Goal: Information Seeking & Learning: Check status

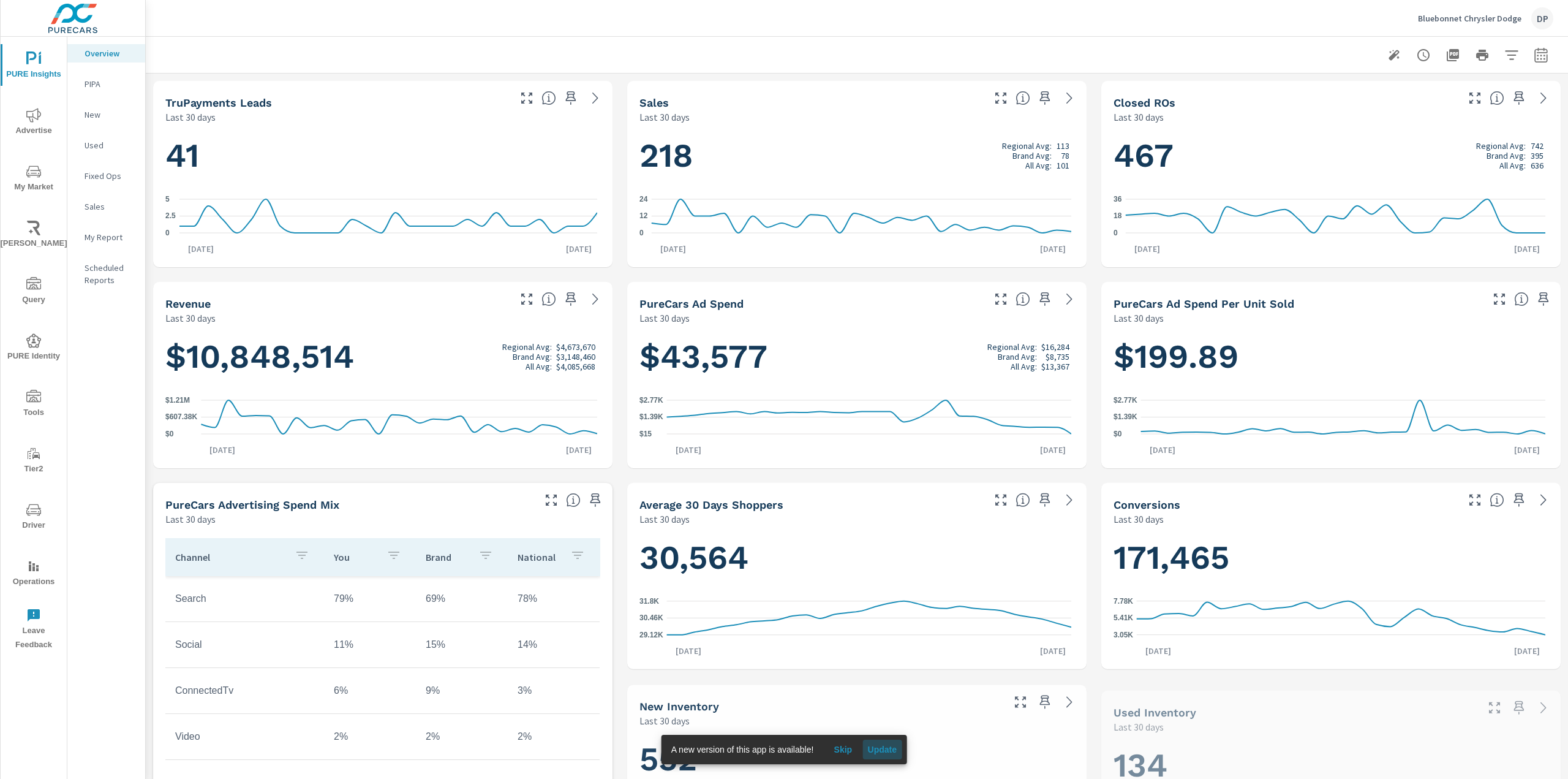
click at [884, 749] on span "Update" at bounding box center [881, 749] width 30 height 11
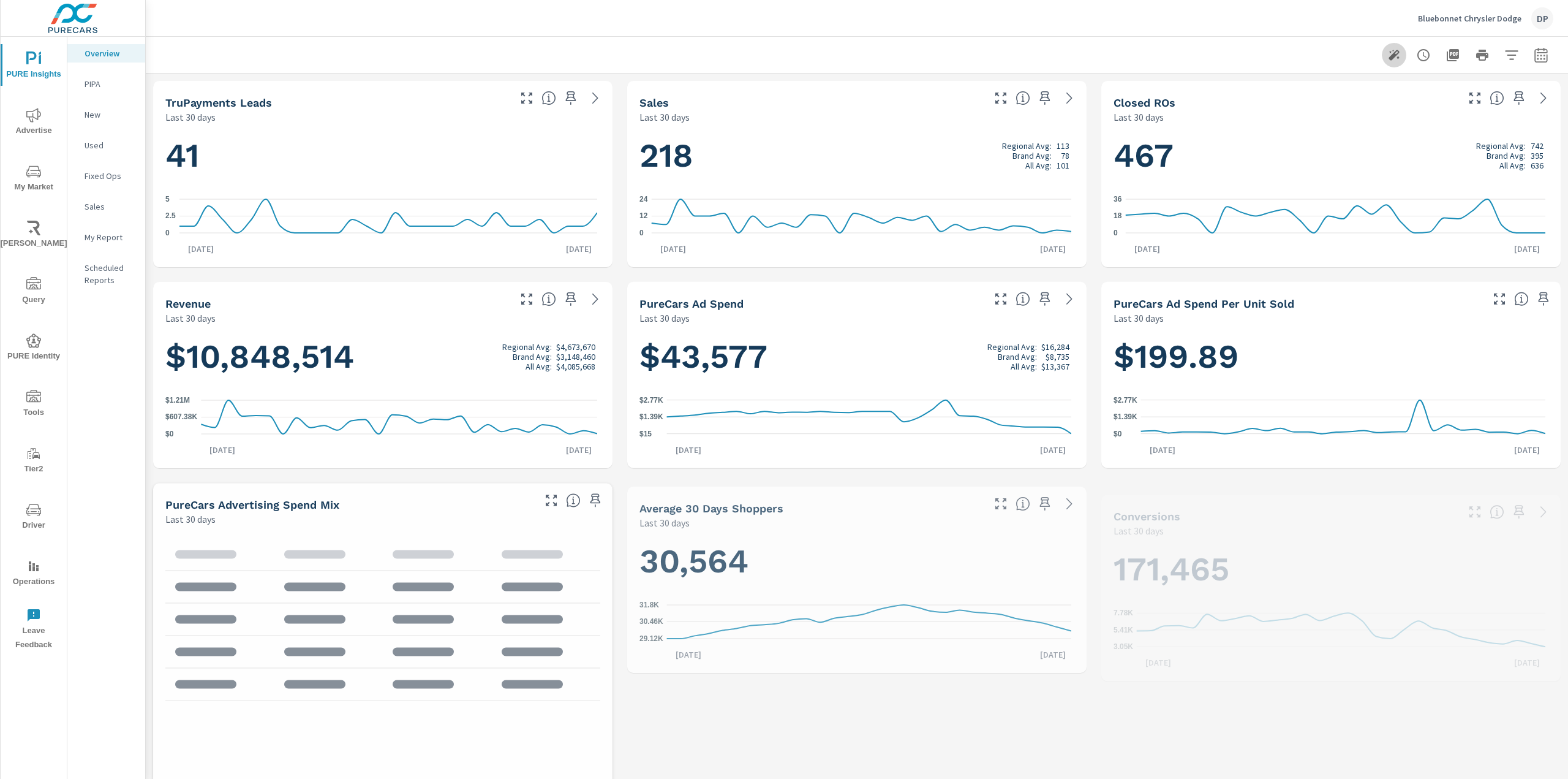
click at [1389, 51] on icon "button" at bounding box center [1394, 55] width 14 height 14
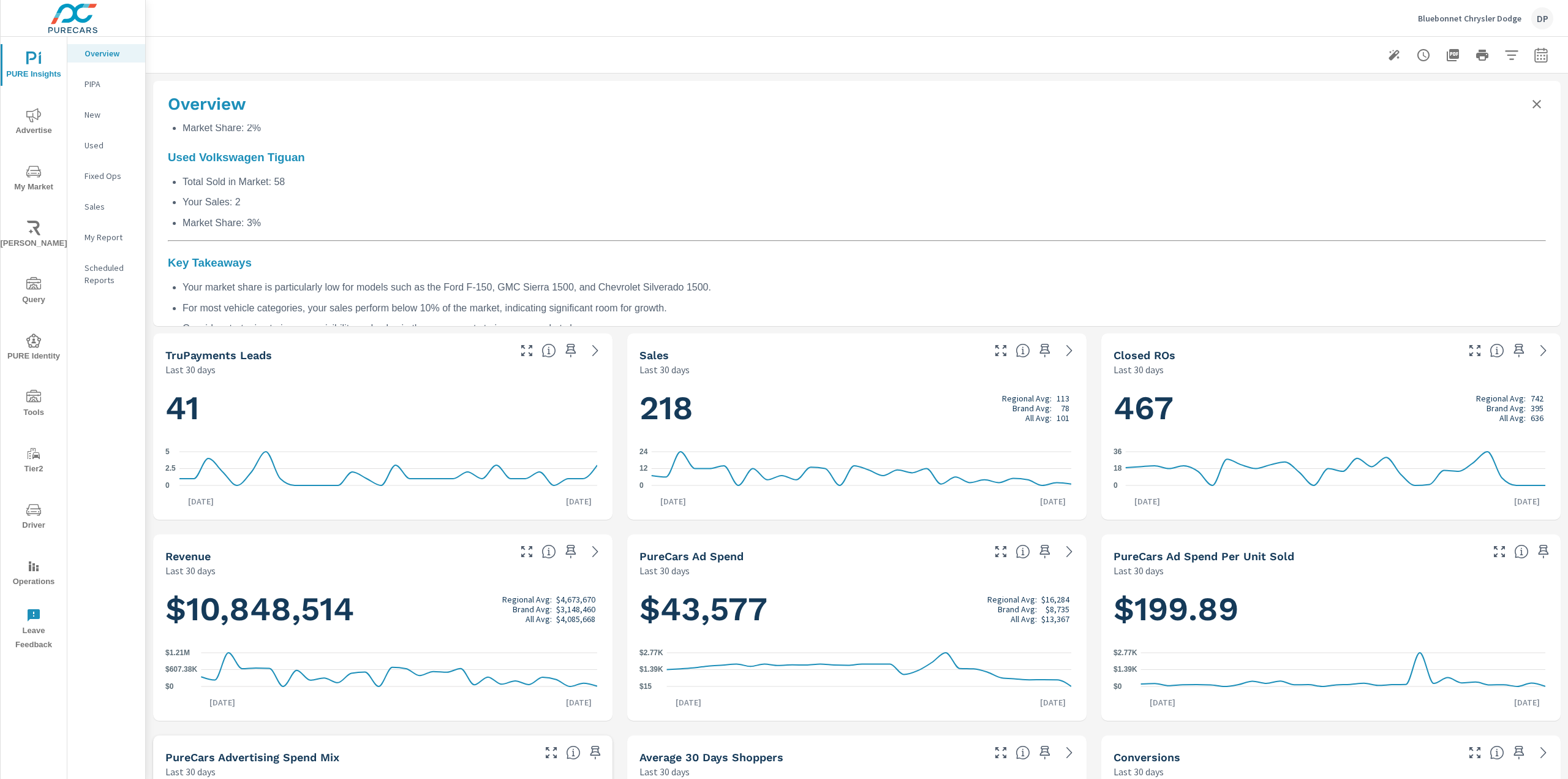
scroll to position [1009, 0]
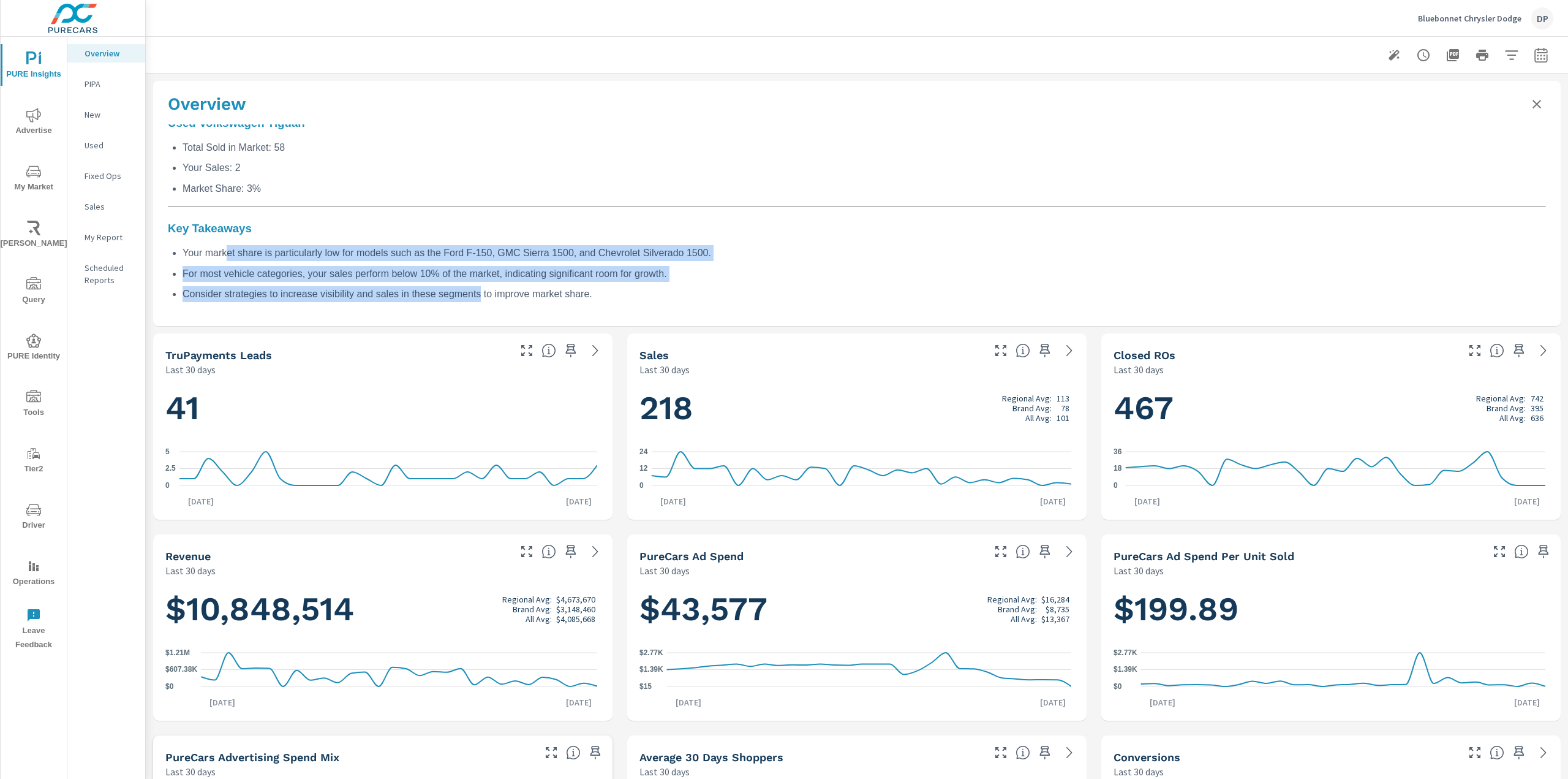
drag, startPoint x: 225, startPoint y: 250, endPoint x: 495, endPoint y: 283, distance: 272.0
click at [476, 282] on ul "Your market share is particularly low for models such as the Ford F-150, GMC Si…" at bounding box center [856, 274] width 1378 height 57
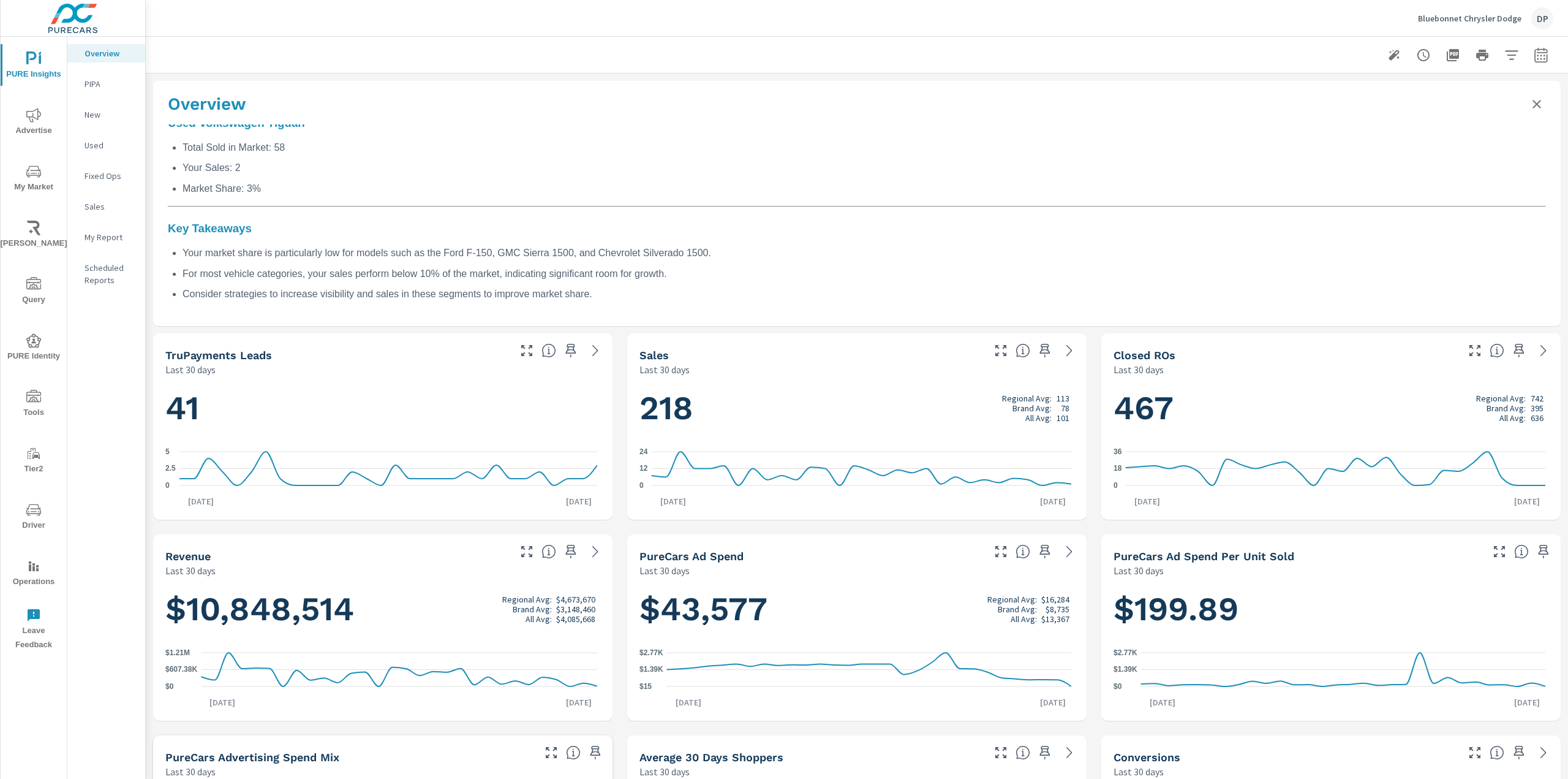
click at [512, 283] on ul "Your market share is particularly low for models such as the Ford F-150, GMC Si…" at bounding box center [856, 274] width 1378 height 57
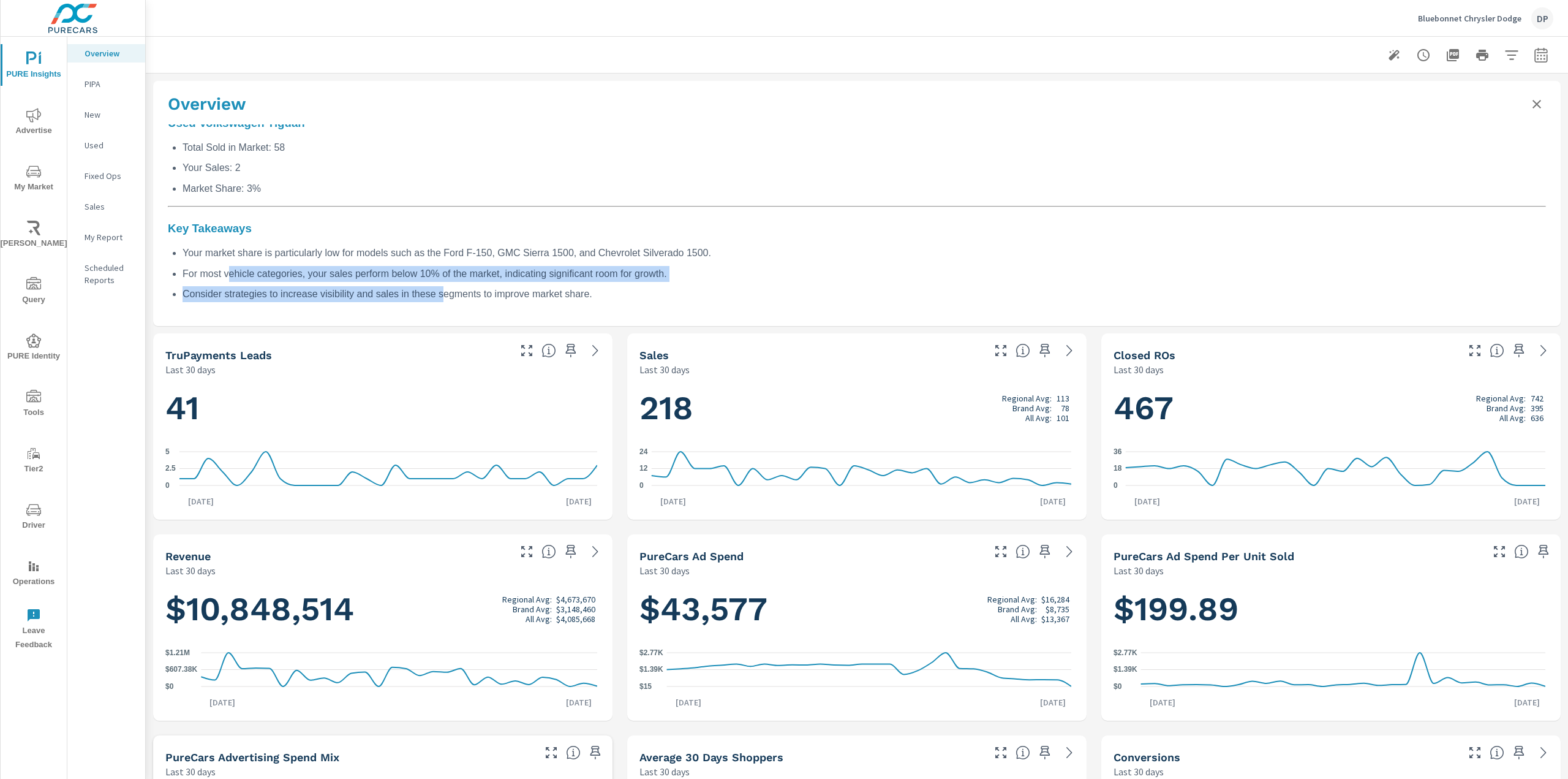
drag, startPoint x: 226, startPoint y: 275, endPoint x: 474, endPoint y: 291, distance: 248.5
click at [441, 292] on ul "Your market share is particularly low for models such as the Ford F-150, GMC Si…" at bounding box center [856, 274] width 1378 height 57
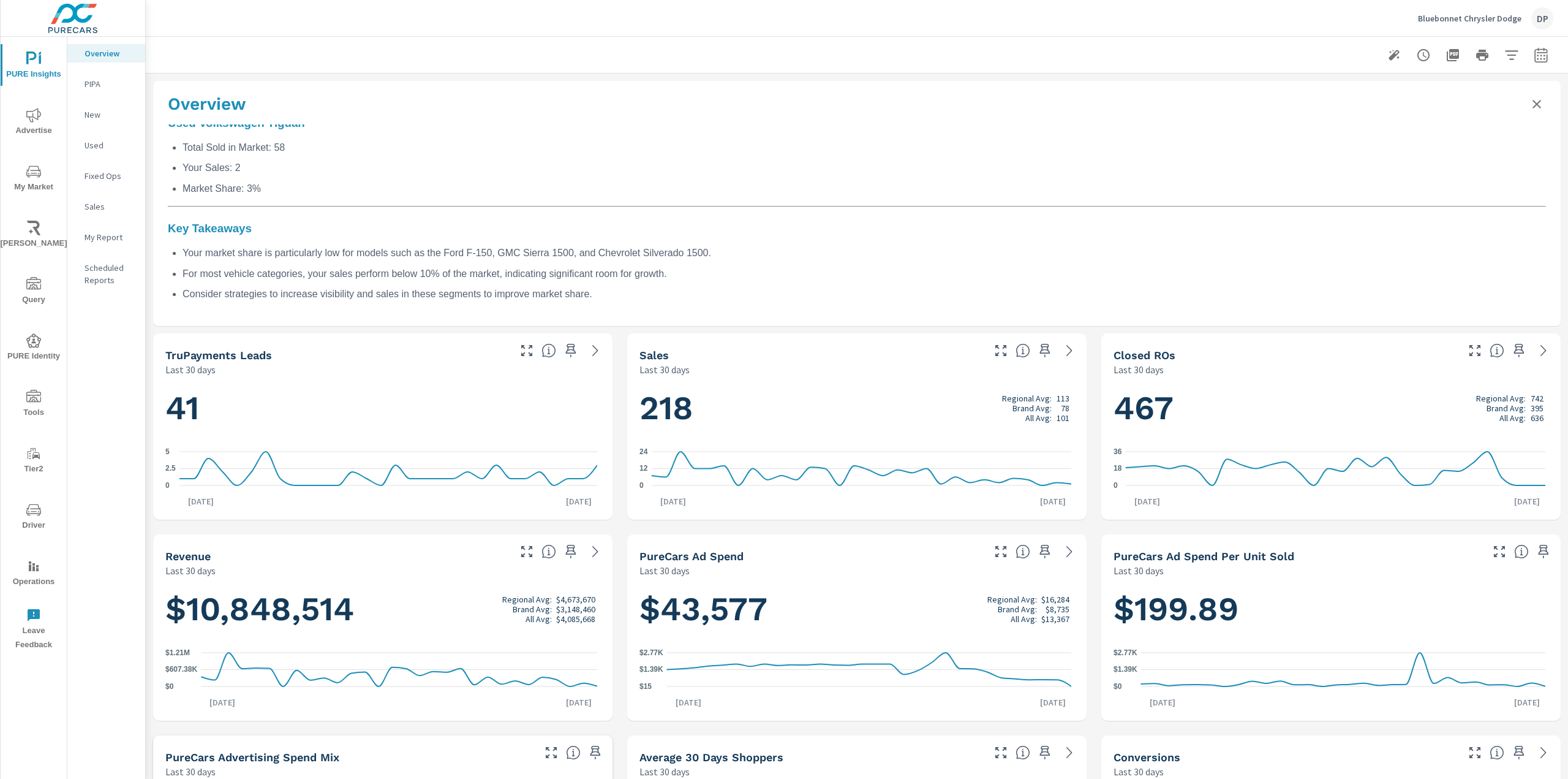
click at [481, 291] on li "Consider strategies to increase visibility and sales in these segments to impro…" at bounding box center [864, 294] width 1363 height 16
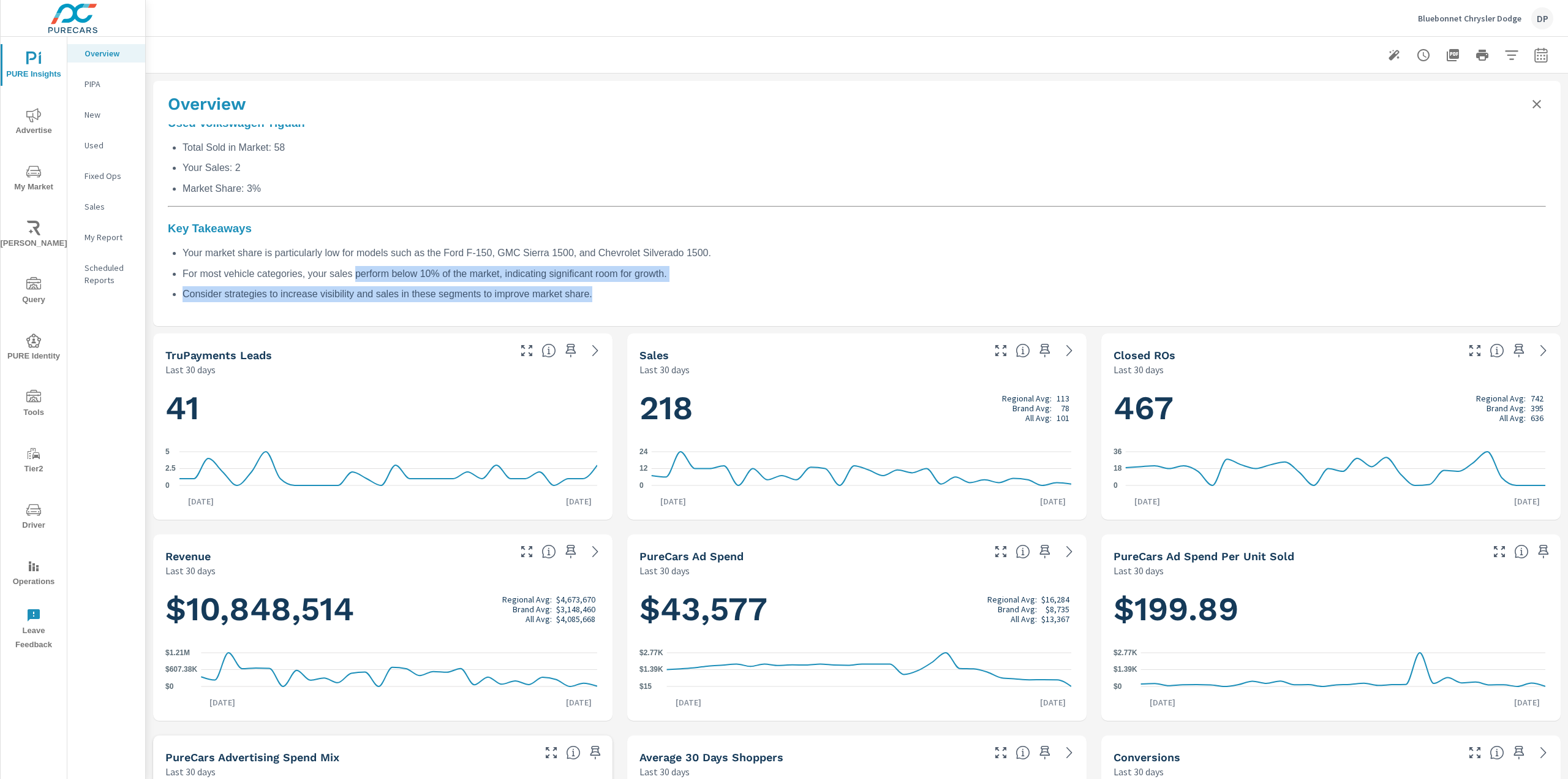
drag, startPoint x: 612, startPoint y: 300, endPoint x: 321, endPoint y: 268, distance: 292.8
click at [353, 268] on ul "Your market share is particularly low for models such as the Ford F-150, GMC Si…" at bounding box center [856, 274] width 1378 height 57
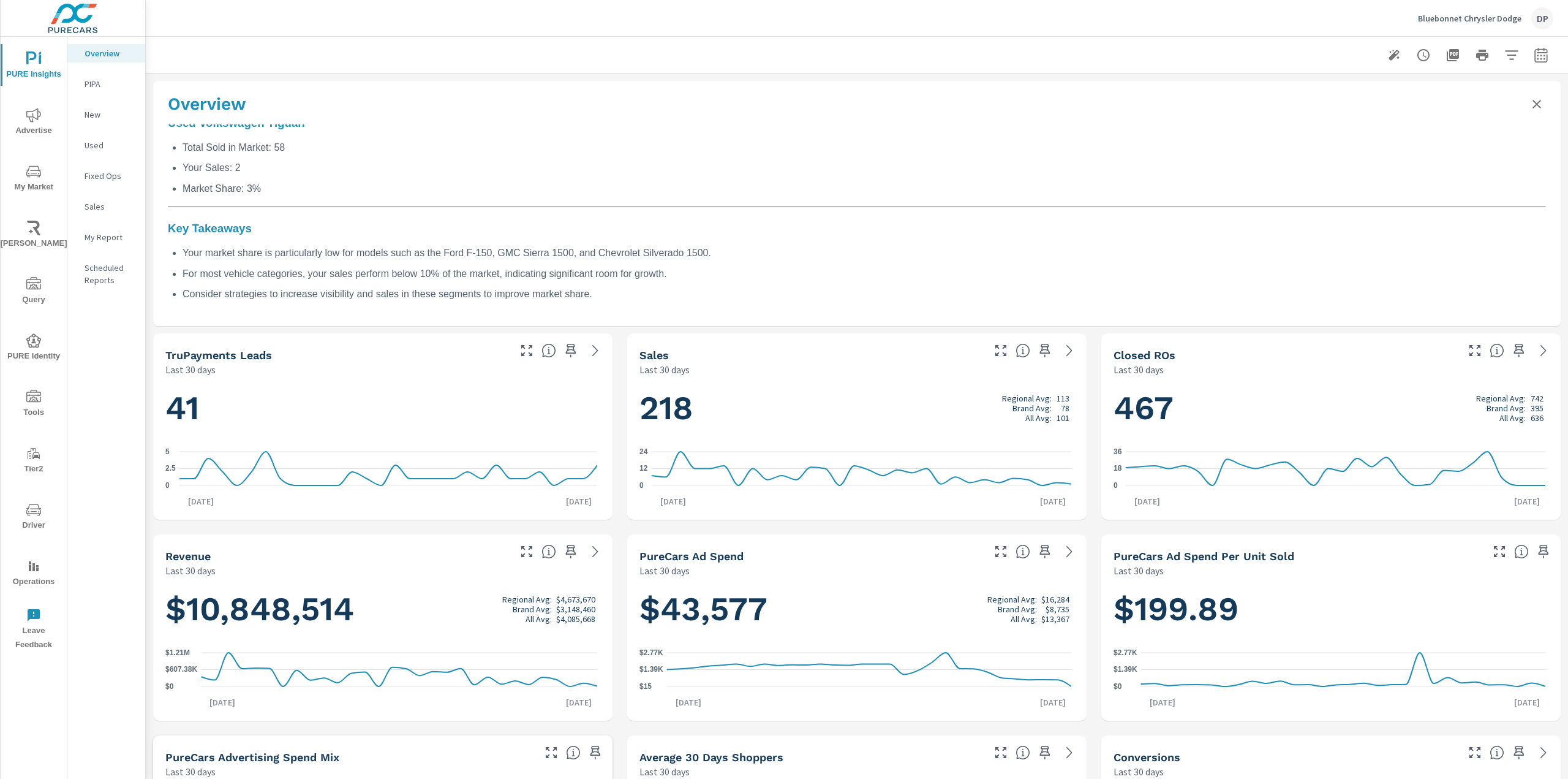
click at [321, 268] on li "For most vehicle categories, your sales perform below 10% of the market, indica…" at bounding box center [864, 274] width 1363 height 16
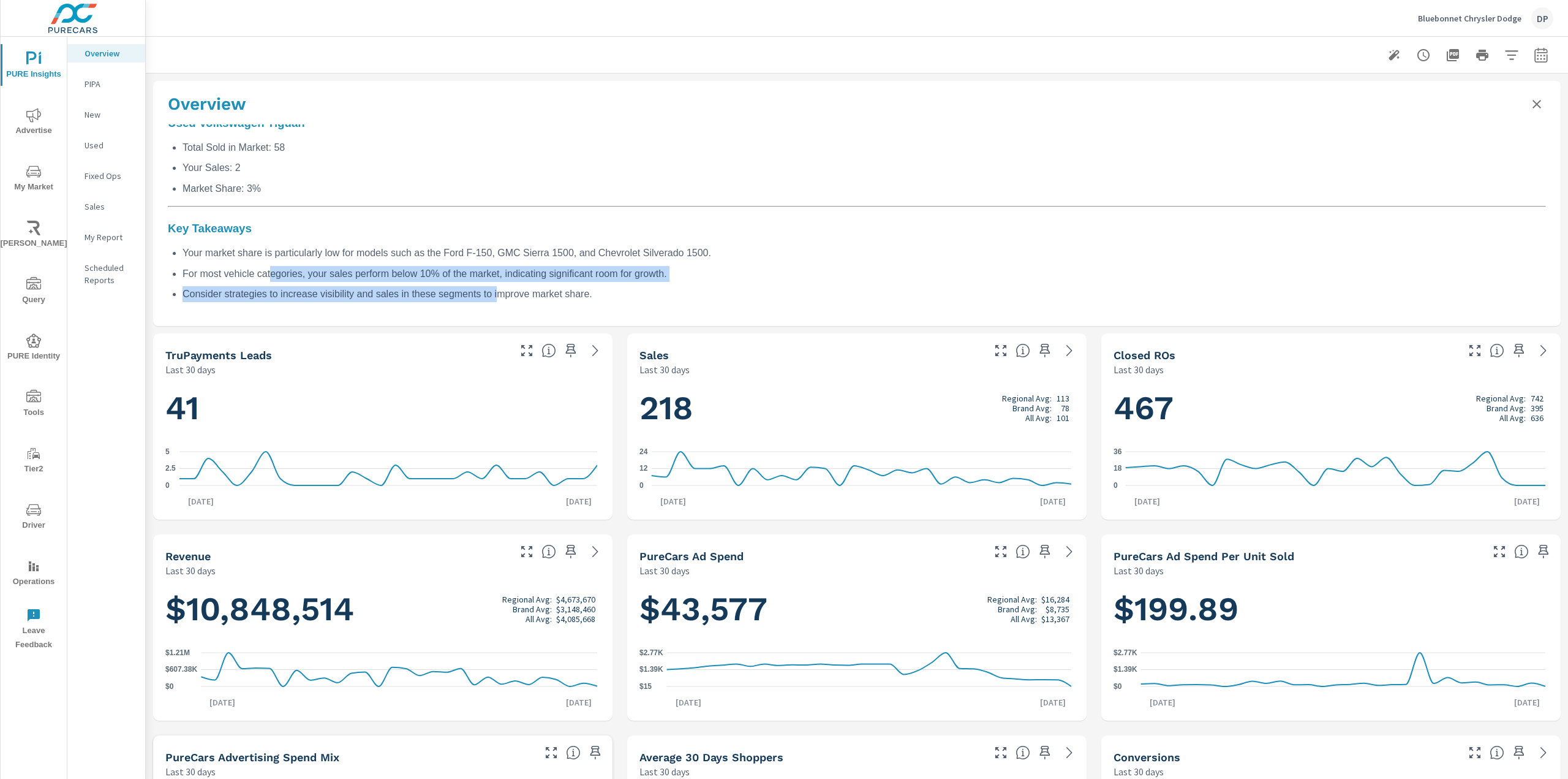
drag, startPoint x: 271, startPoint y: 271, endPoint x: 518, endPoint y: 289, distance: 247.7
click at [502, 291] on ul "Your market share is particularly low for models such as the Ford F-150, GMC Si…" at bounding box center [856, 274] width 1378 height 57
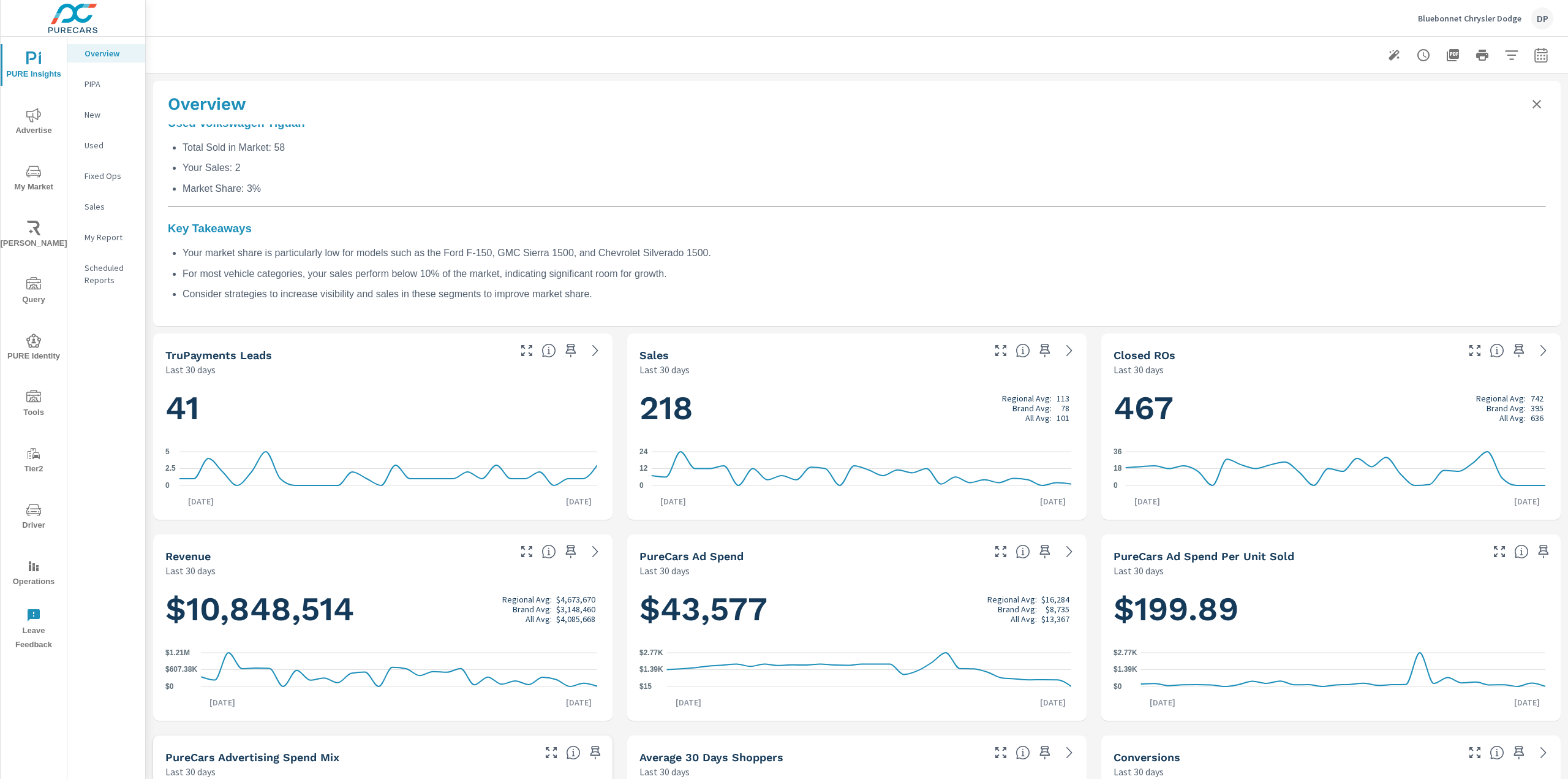
drag, startPoint x: 518, startPoint y: 289, endPoint x: 593, endPoint y: 290, distance: 75.0
click at [519, 289] on li "Consider strategies to increase visibility and sales in these segments to impro…" at bounding box center [864, 294] width 1363 height 16
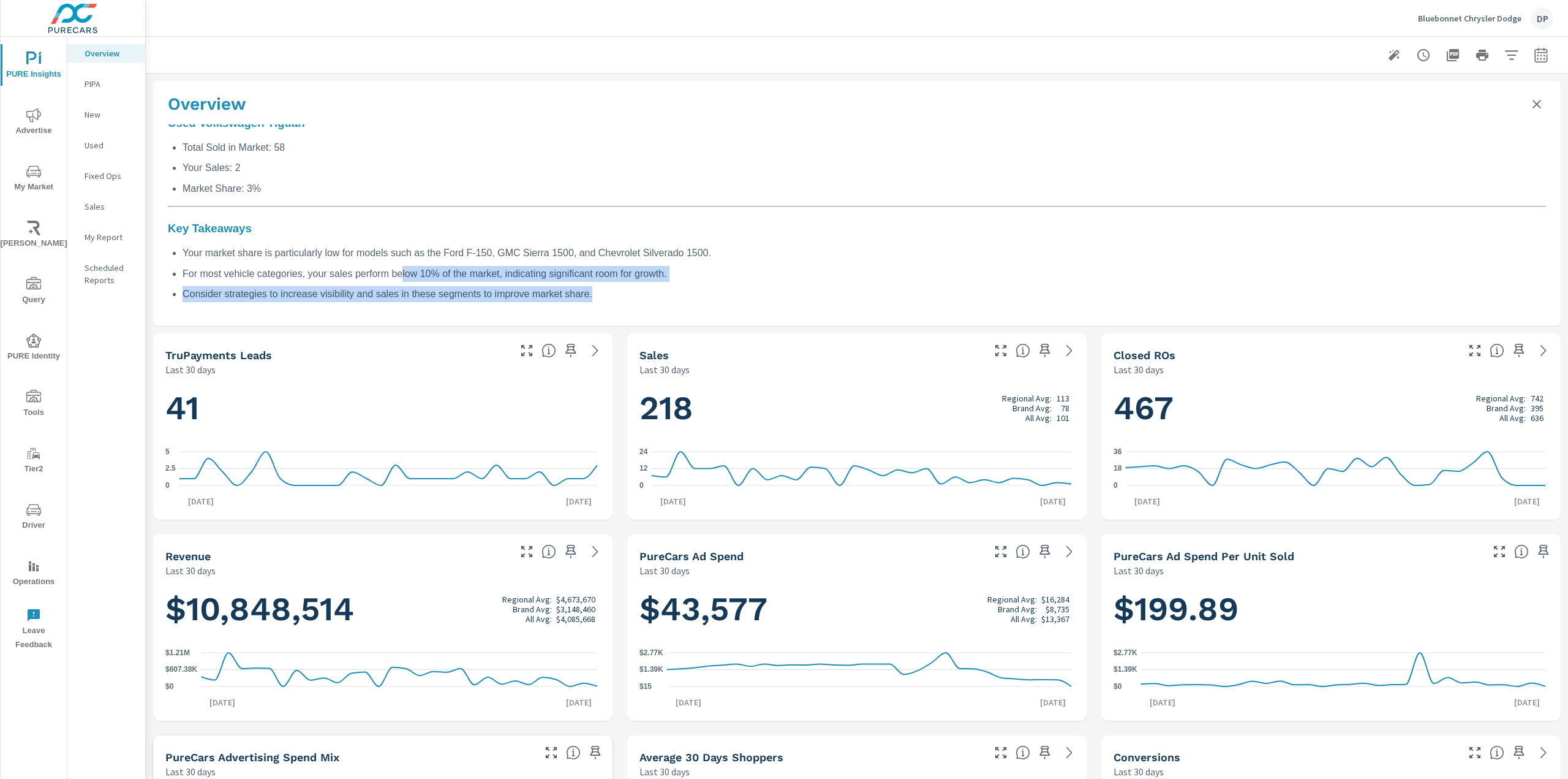
drag, startPoint x: 610, startPoint y: 291, endPoint x: 351, endPoint y: 266, distance: 260.2
click at [360, 267] on ul "Your market share is particularly low for models such as the Ford F-150, GMC Si…" at bounding box center [856, 274] width 1378 height 57
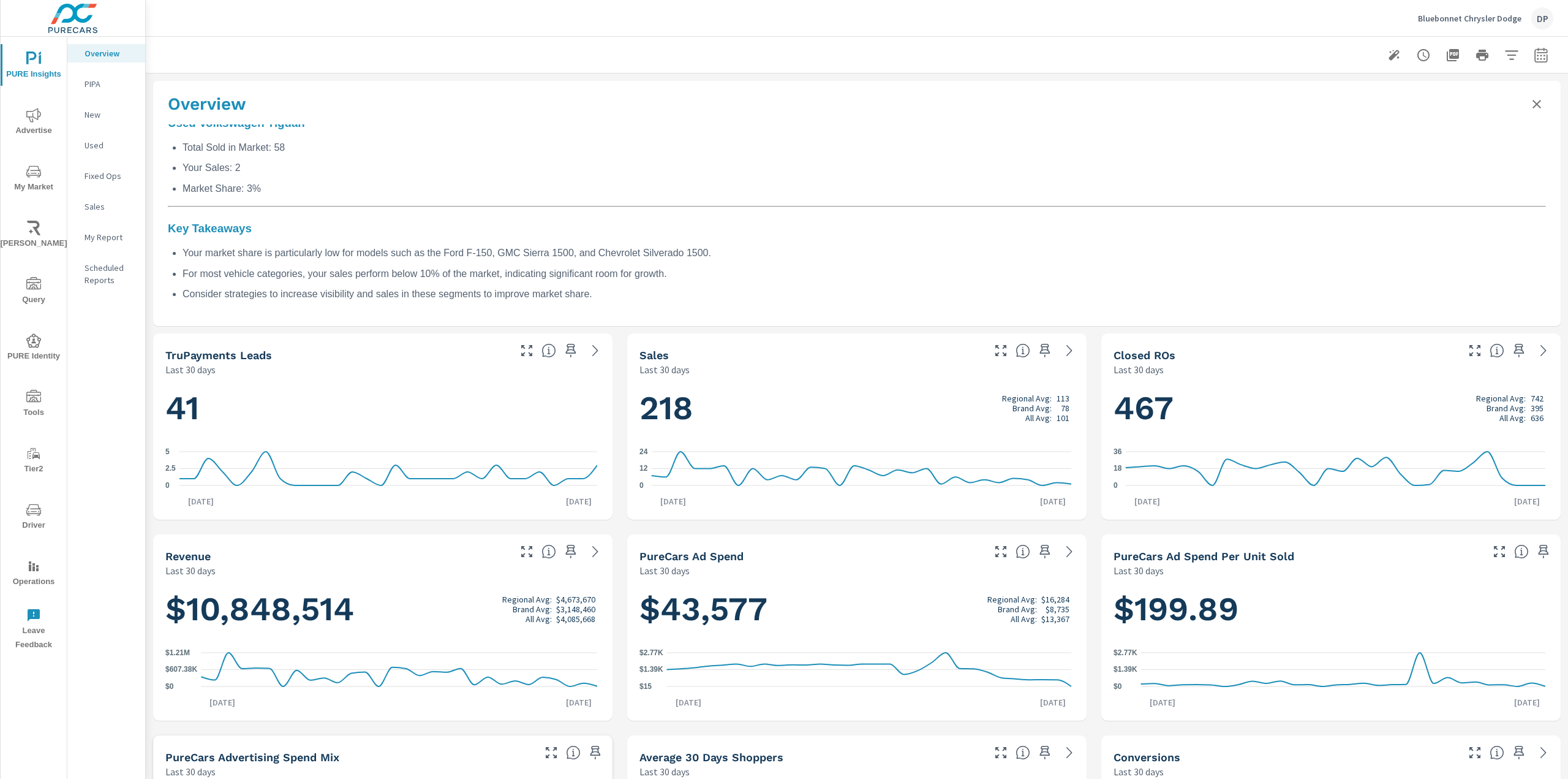
click at [351, 266] on li "For most vehicle categories, your sales perform below 10% of the market, indica…" at bounding box center [864, 274] width 1363 height 16
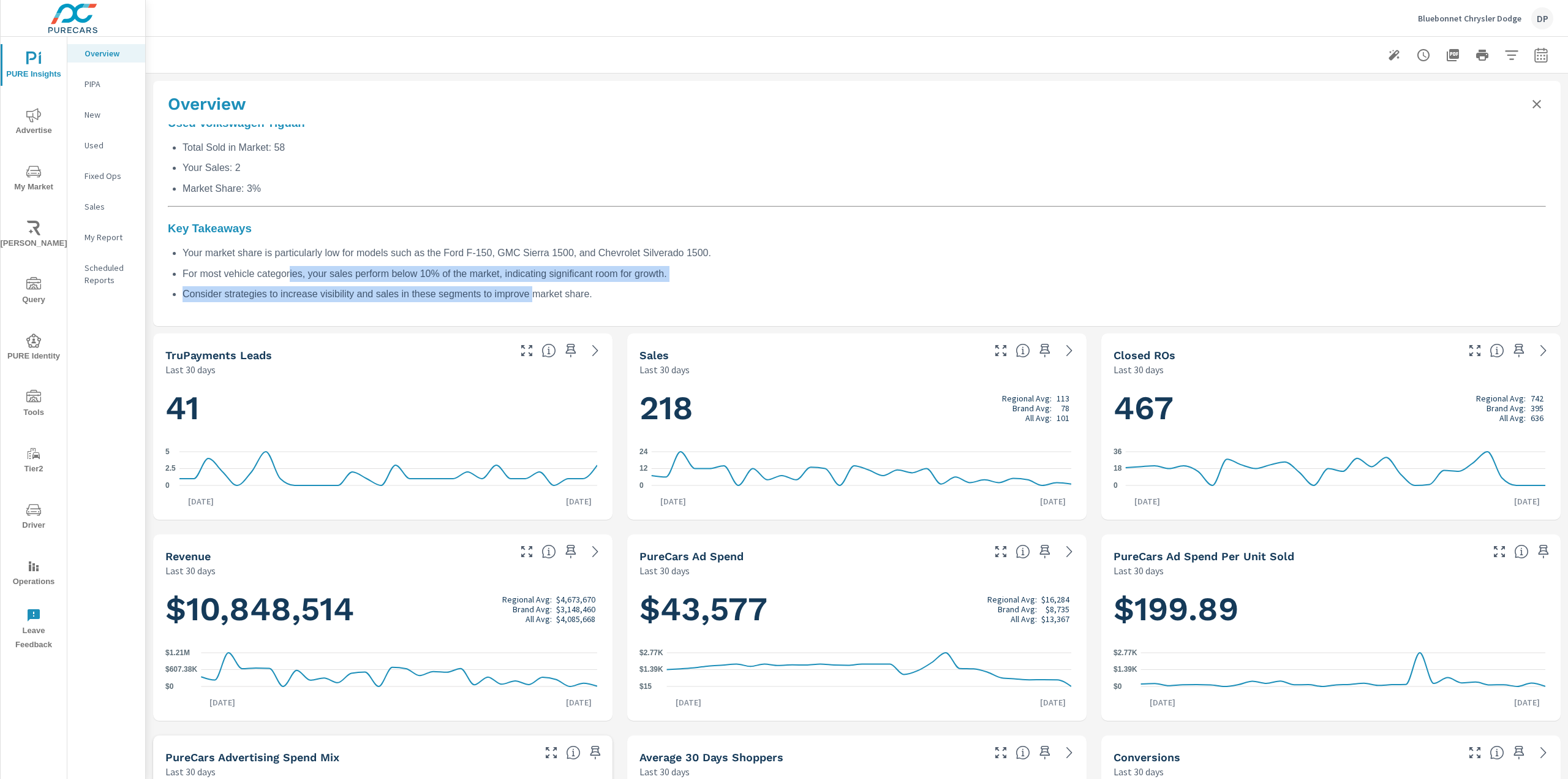
drag, startPoint x: 290, startPoint y: 266, endPoint x: 540, endPoint y: 291, distance: 251.2
click at [539, 291] on ul "Your market share is particularly low for models such as the Ford F-150, GMC Si…" at bounding box center [856, 274] width 1378 height 57
click at [541, 291] on li "Consider strategies to increase visibility and sales in these segments to impro…" at bounding box center [864, 294] width 1363 height 16
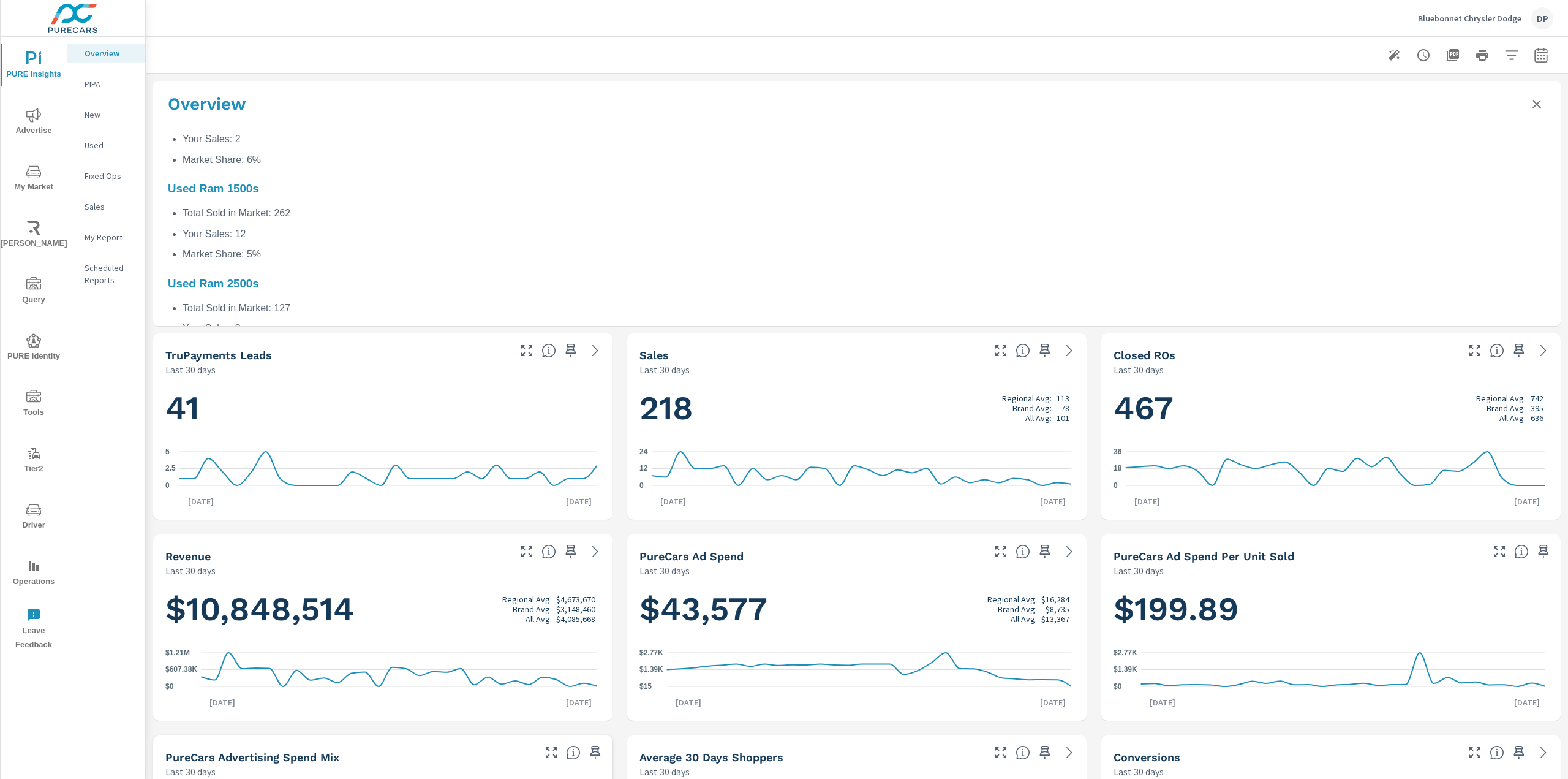
scroll to position [0, 0]
click at [103, 118] on p "New" at bounding box center [110, 114] width 51 height 13
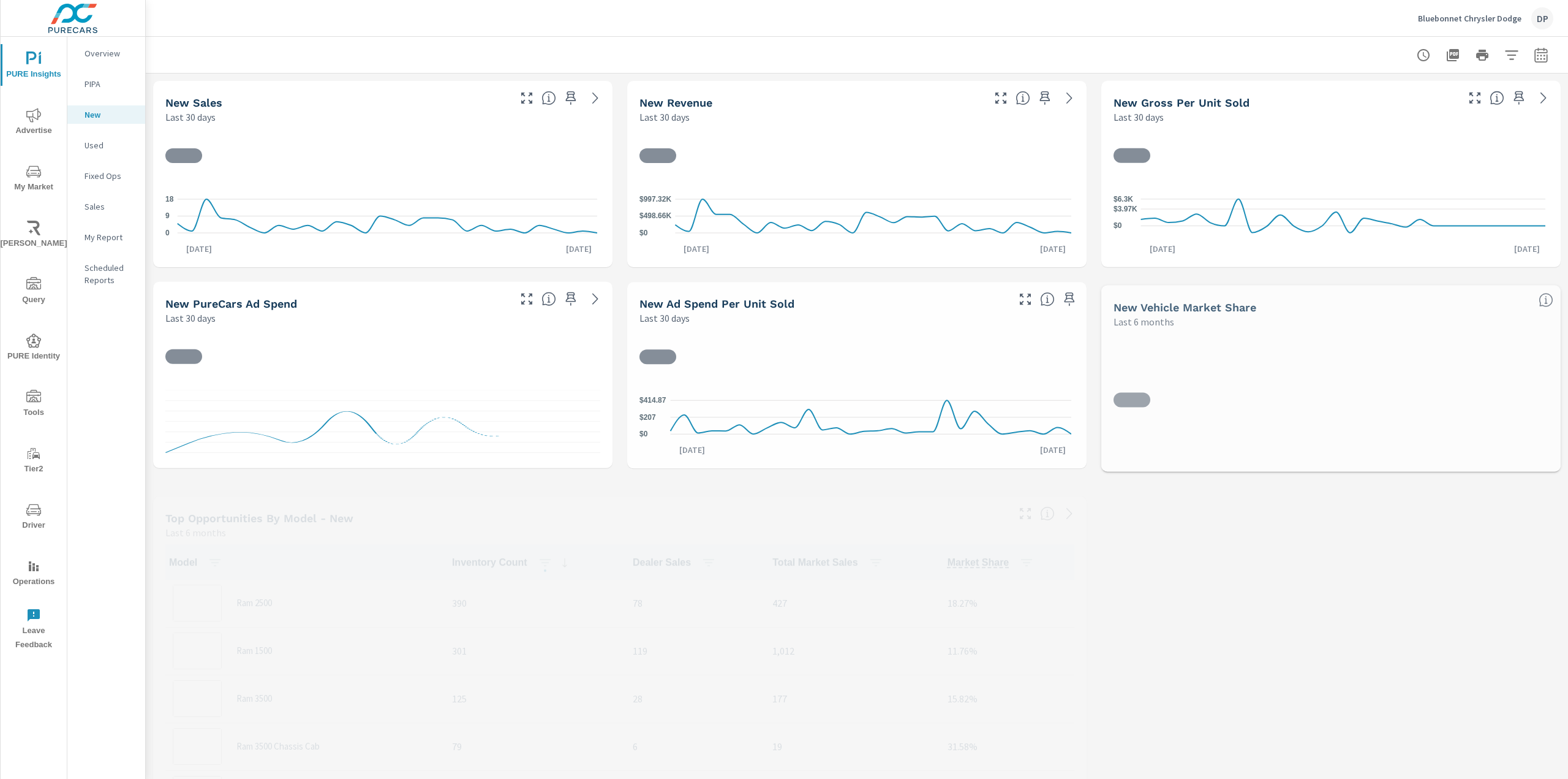
scroll to position [1, 0]
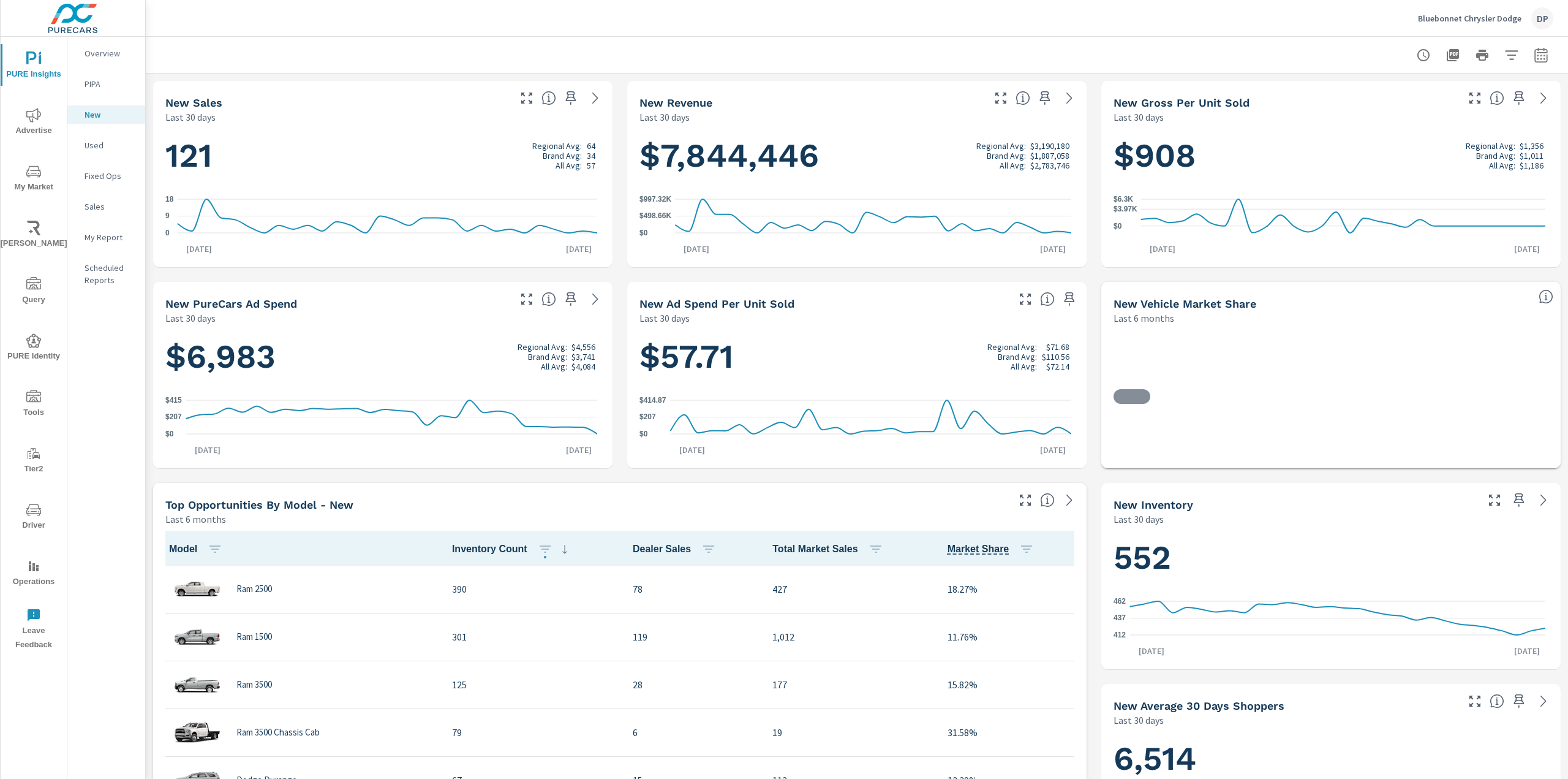
click at [111, 52] on p "Overview" at bounding box center [110, 54] width 51 height 13
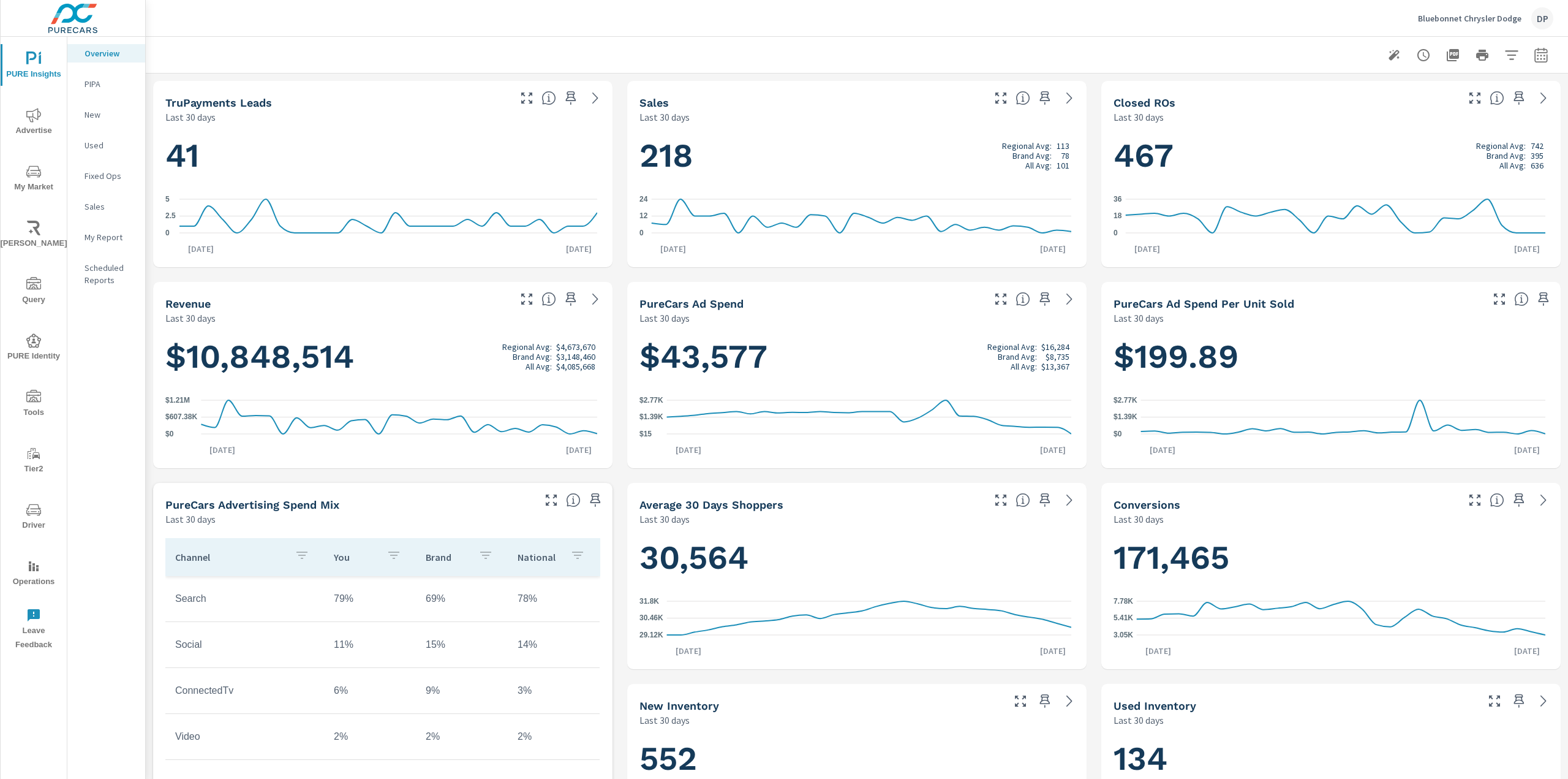
scroll to position [1, 0]
click at [100, 108] on p "New" at bounding box center [110, 114] width 51 height 13
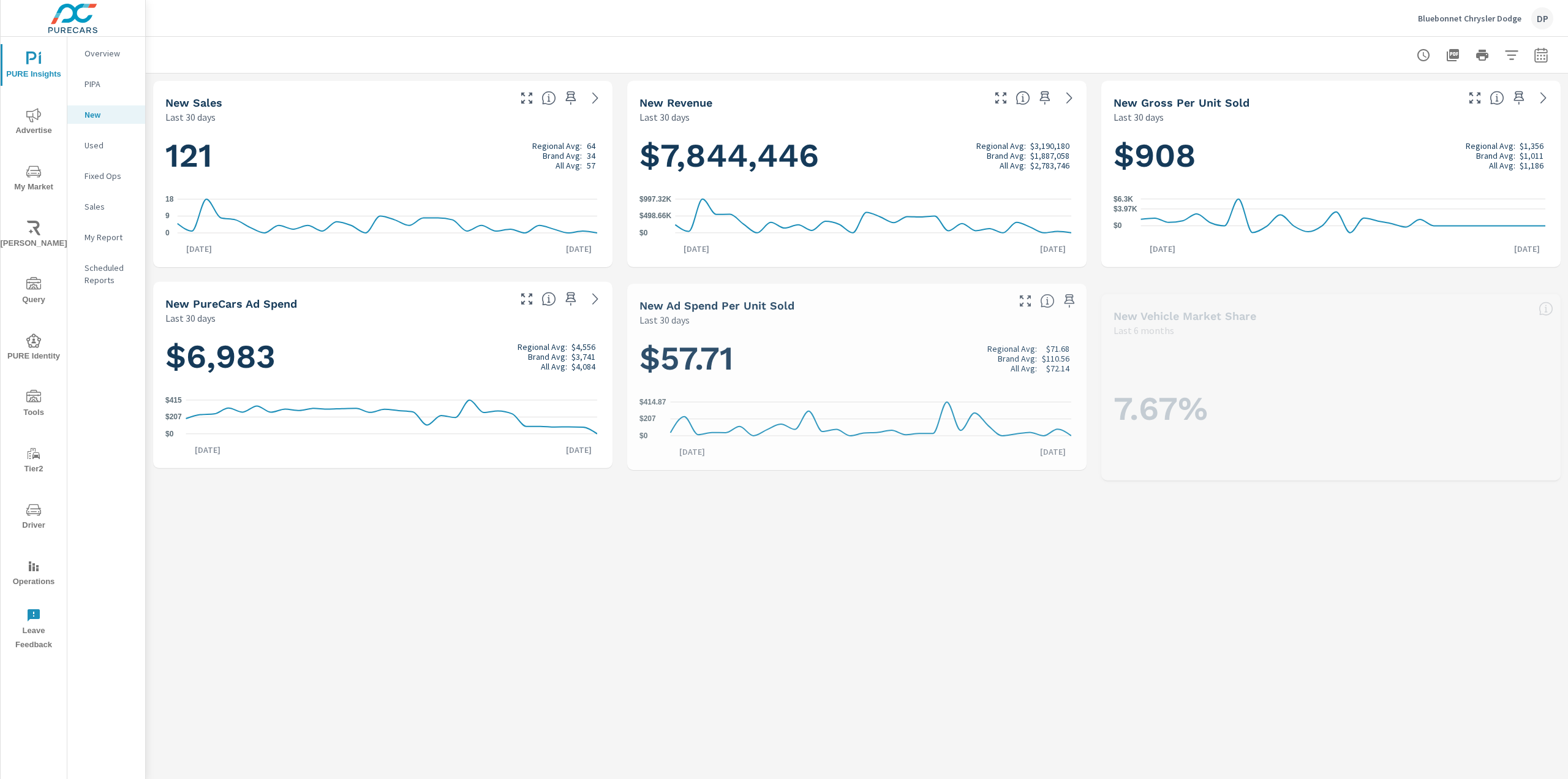
scroll to position [1, 0]
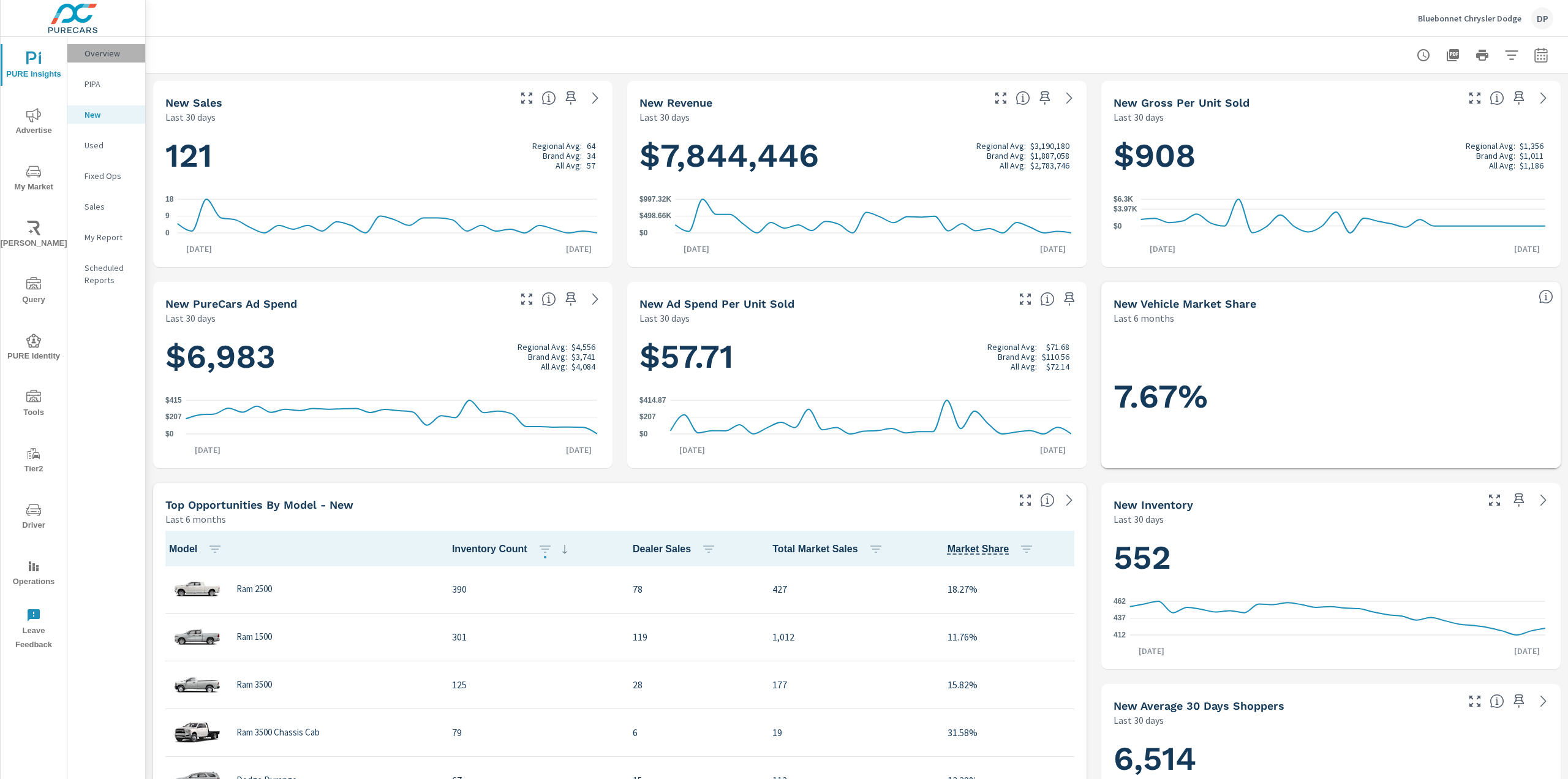
click at [112, 55] on p "Overview" at bounding box center [110, 54] width 51 height 13
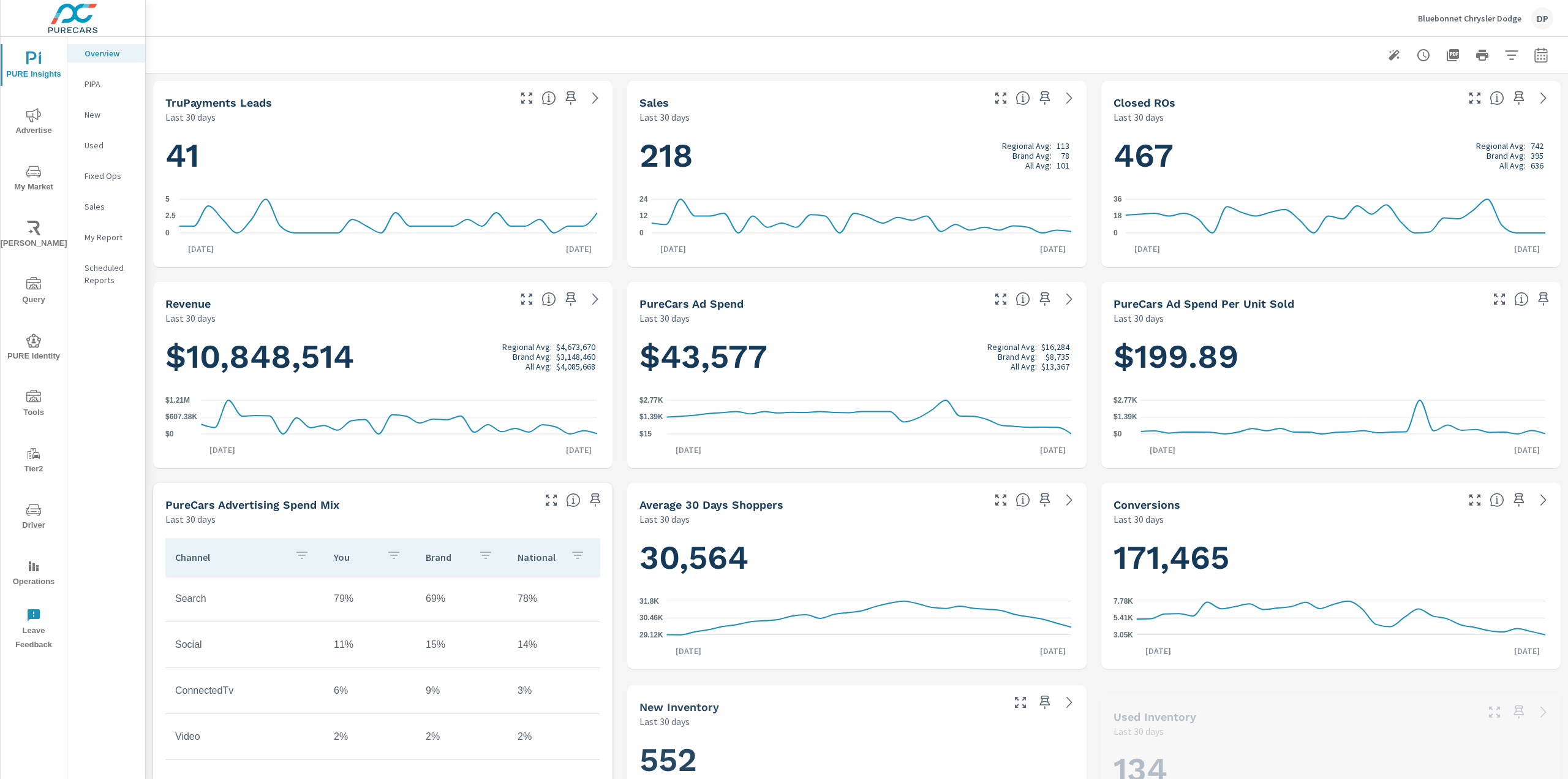
scroll to position [1, 0]
click at [1388, 54] on icon "button" at bounding box center [1394, 55] width 11 height 11
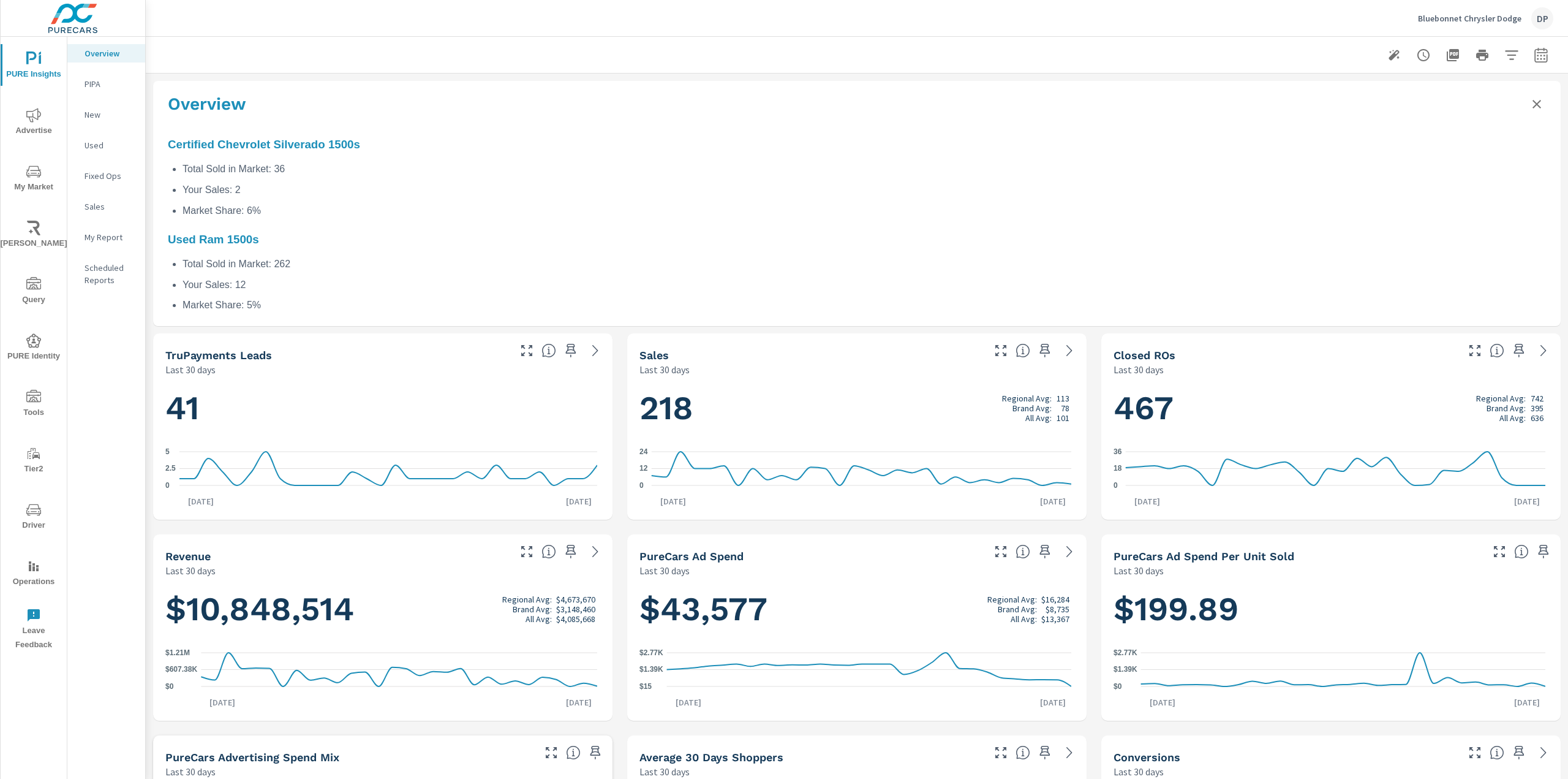
scroll to position [0, 0]
drag, startPoint x: 1564, startPoint y: 200, endPoint x: 735, endPoint y: 9, distance: 850.7
click at [735, 9] on div "Bluebonnet Chrysler Dodge DP" at bounding box center [856, 18] width 1393 height 36
